Goal: Information Seeking & Learning: Learn about a topic

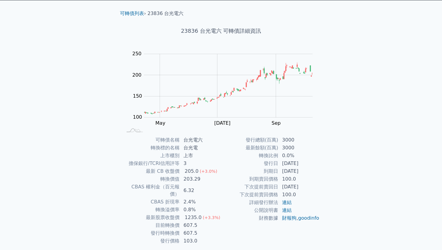
scroll to position [16, 0]
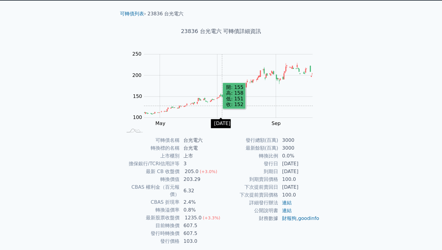
scroll to position [15, 0]
